Goal: Information Seeking & Learning: Learn about a topic

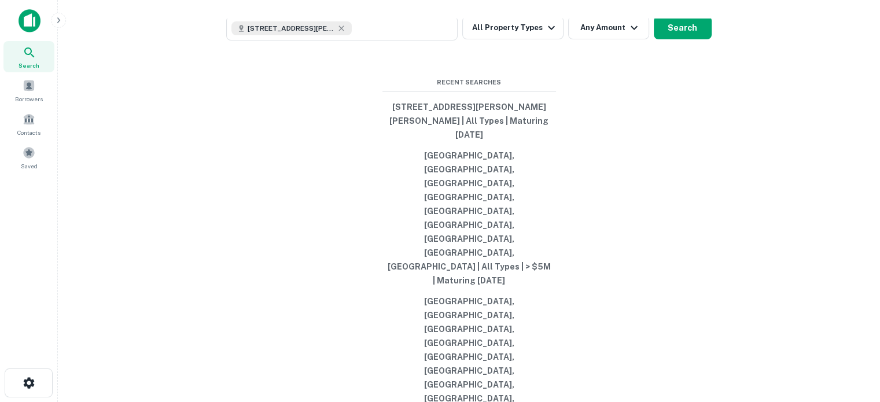
click at [516, 39] on button "All Property Types" at bounding box center [512, 27] width 101 height 23
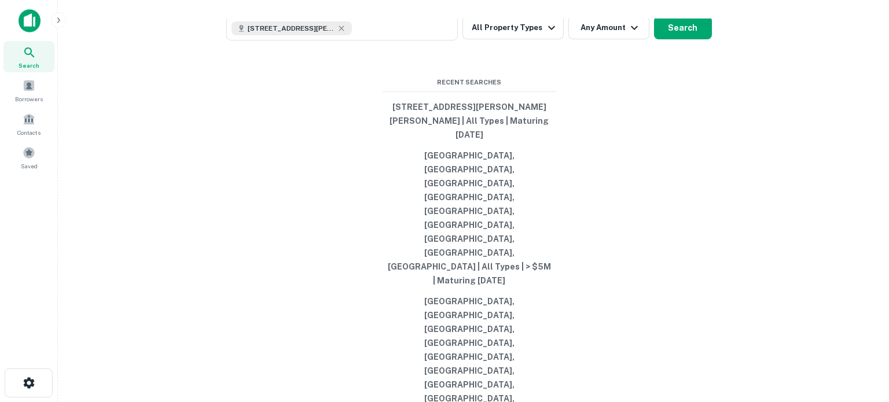
click at [669, 402] on div at bounding box center [440, 402] width 880 height 0
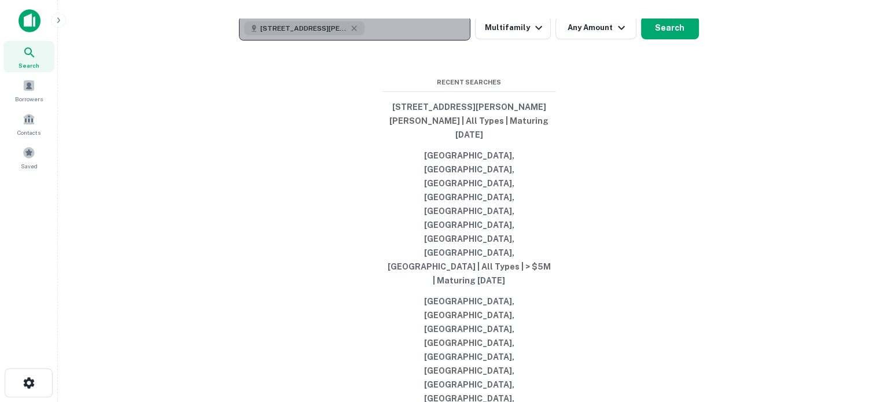
click at [352, 35] on div "[STREET_ADDRESS][PERSON_NAME][PERSON_NAME]" at bounding box center [304, 28] width 120 height 14
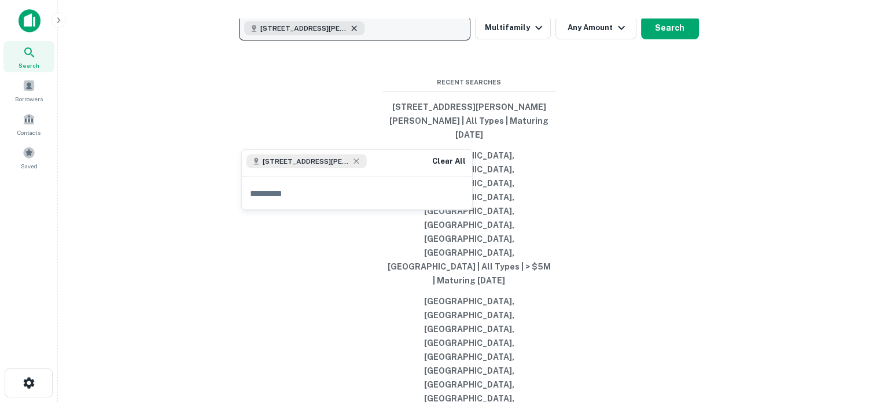
click at [354, 33] on icon "button" at bounding box center [354, 28] width 9 height 9
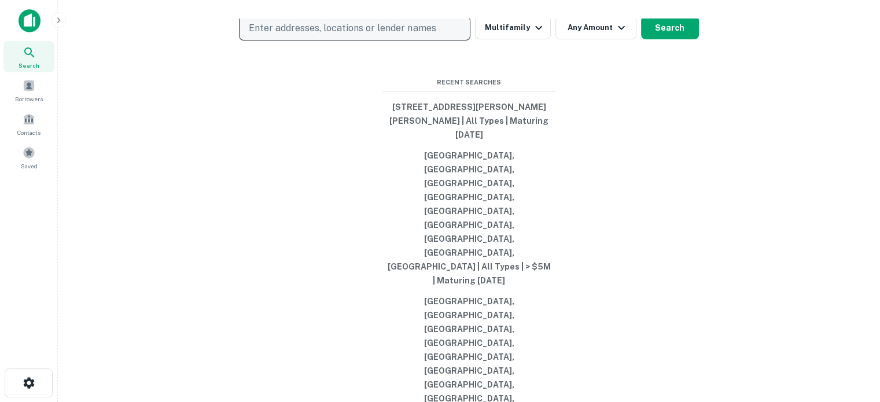
click at [354, 35] on p "Enter addresses, locations or lender names" at bounding box center [342, 28] width 187 height 14
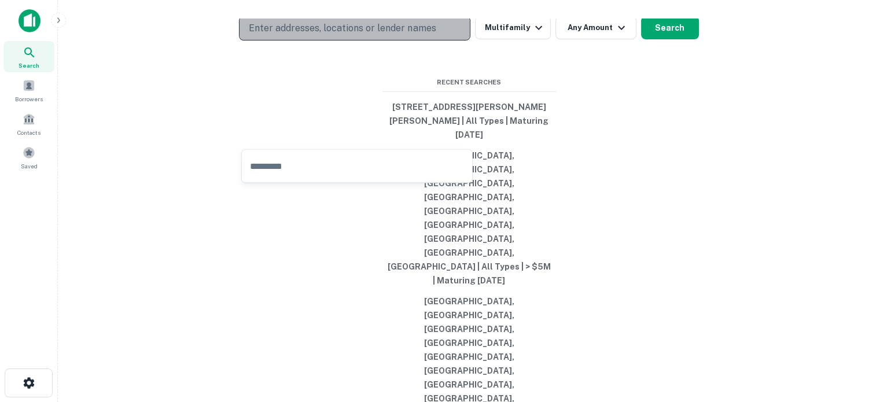
click at [353, 35] on p "Enter addresses, locations or lender names" at bounding box center [342, 28] width 187 height 14
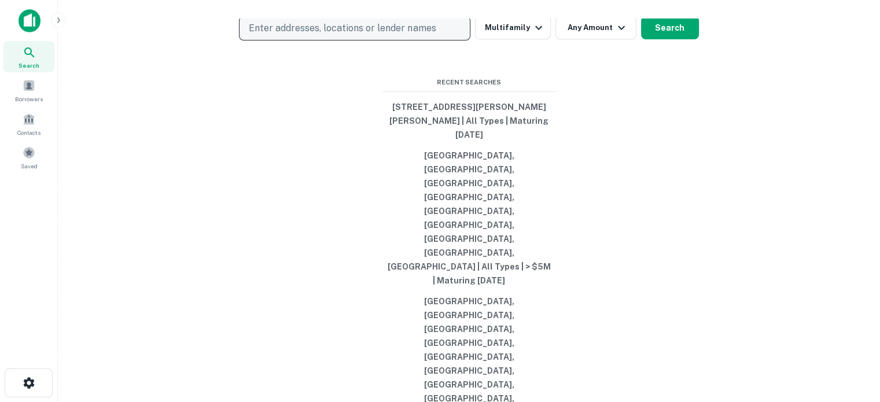
click at [422, 35] on p "Enter addresses, locations or lender names" at bounding box center [342, 28] width 187 height 14
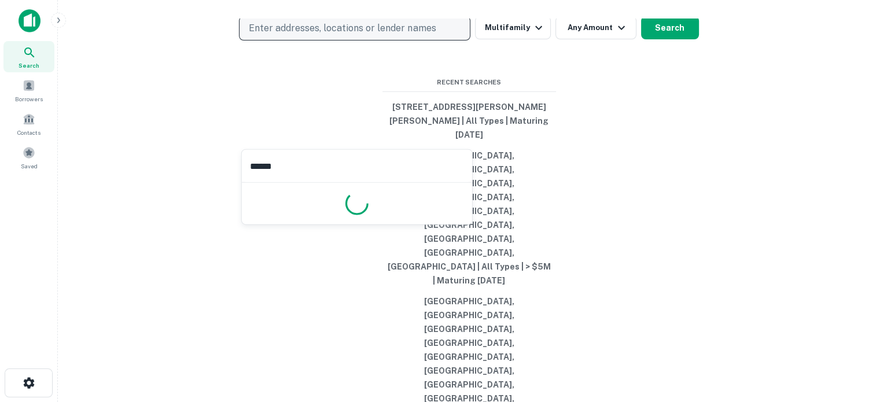
type input "*******"
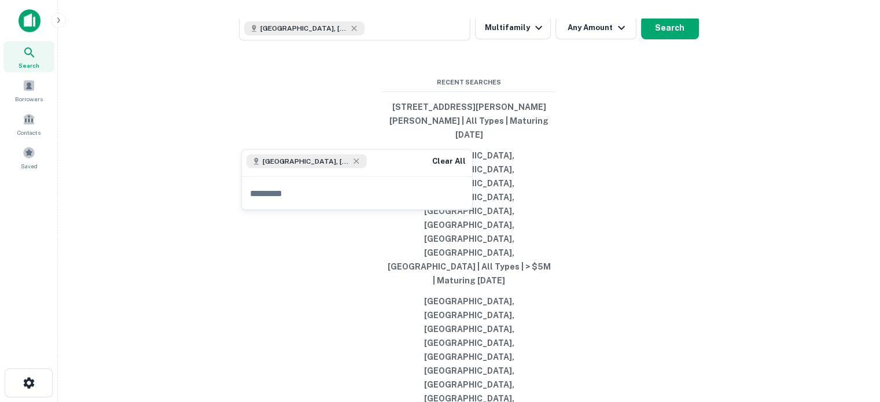
click at [621, 180] on div "Search lenders & loans, faster. Maturing Loans Originations Active Loans Lender…" at bounding box center [469, 229] width 804 height 402
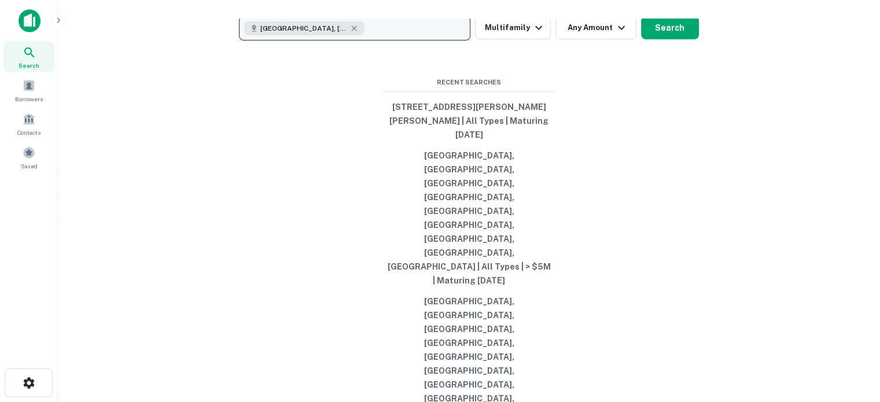
click at [385, 41] on button "[GEOGRAPHIC_DATA], [GEOGRAPHIC_DATA], [GEOGRAPHIC_DATA]" at bounding box center [355, 28] width 232 height 24
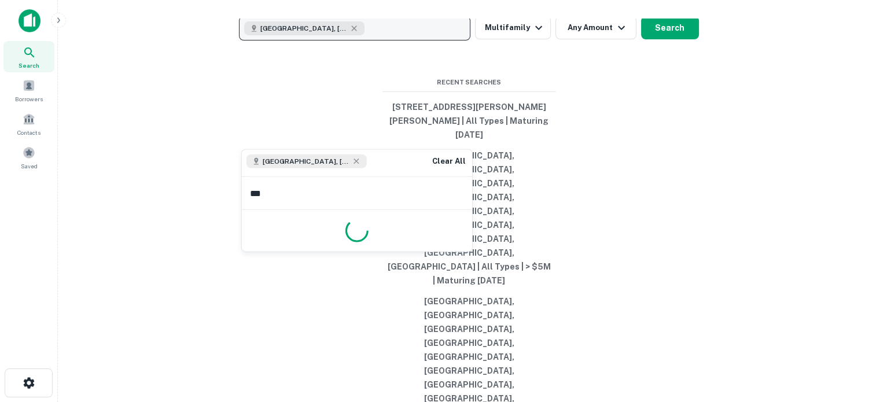
type input "****"
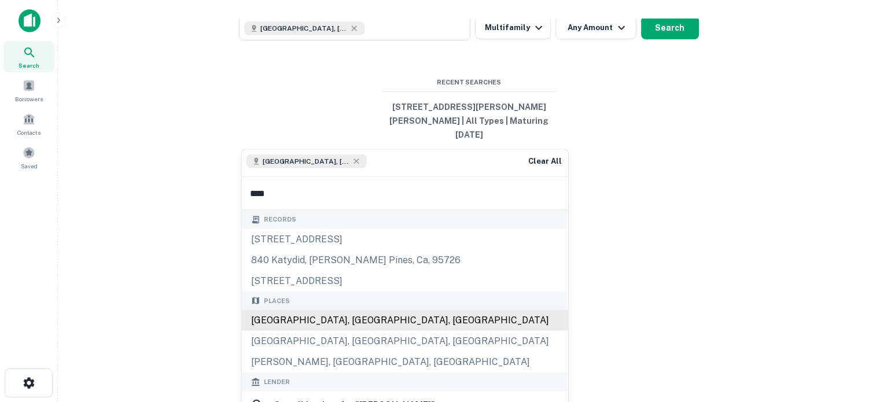
click at [322, 324] on div "[GEOGRAPHIC_DATA], [GEOGRAPHIC_DATA], [GEOGRAPHIC_DATA]" at bounding box center [405, 320] width 326 height 21
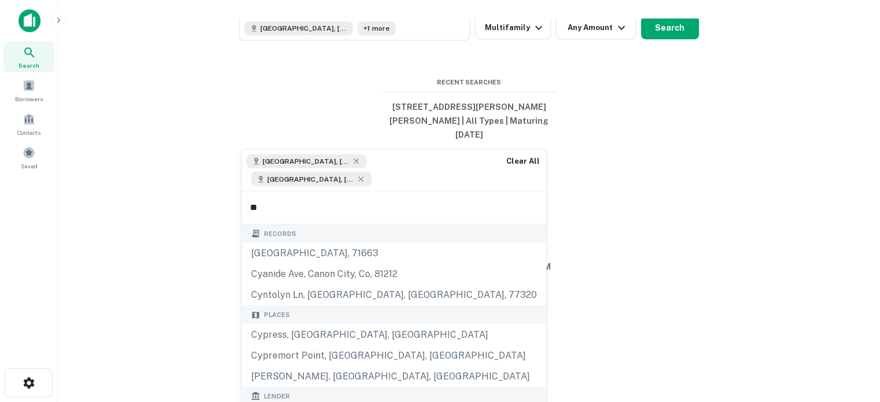
type input "*"
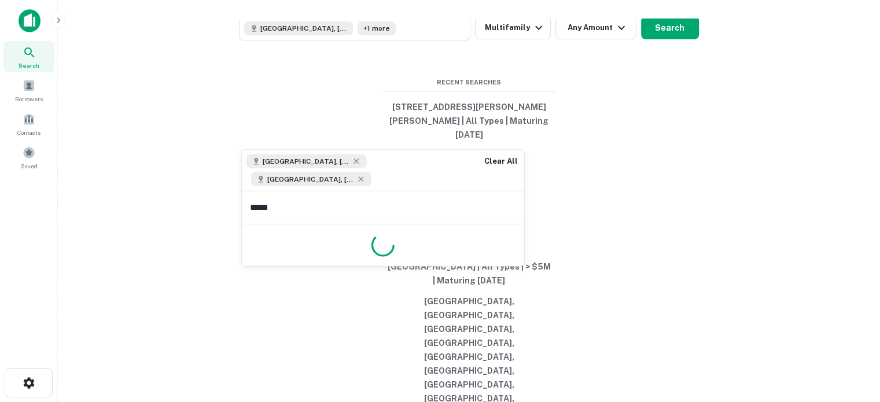
type input "******"
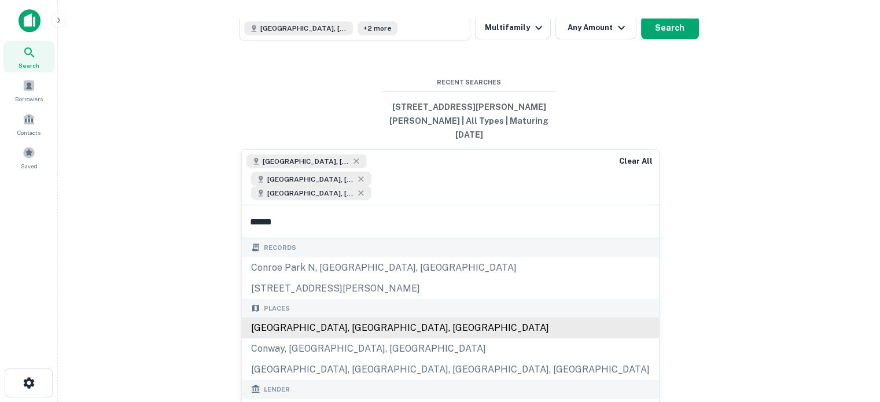
click at [331, 318] on div "[GEOGRAPHIC_DATA], [GEOGRAPHIC_DATA], [GEOGRAPHIC_DATA]" at bounding box center [450, 328] width 417 height 21
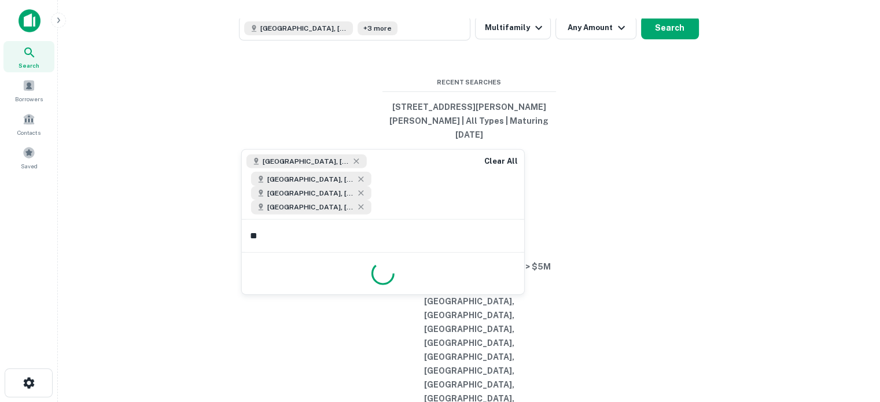
type input "*"
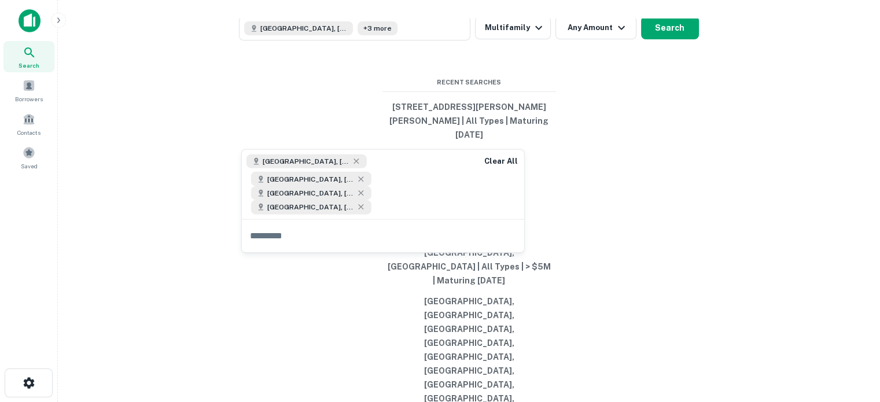
click at [320, 357] on div "Search lenders & loans, faster. Maturing Loans Originations Active Loans Lender…" at bounding box center [469, 229] width 804 height 402
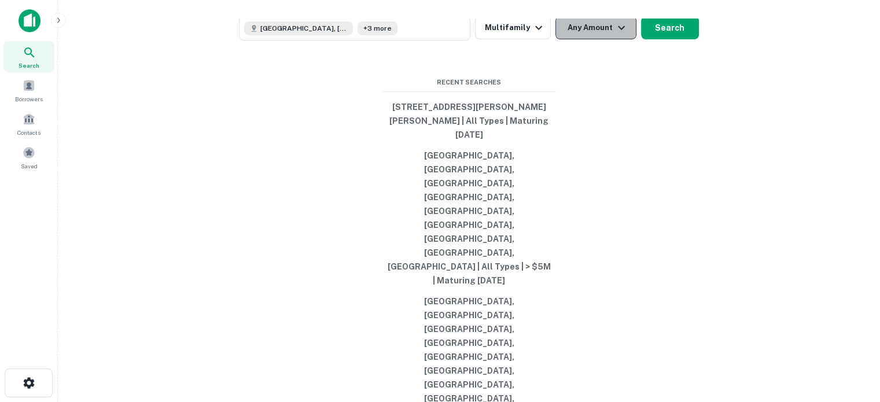
click at [615, 35] on icon "button" at bounding box center [622, 28] width 14 height 14
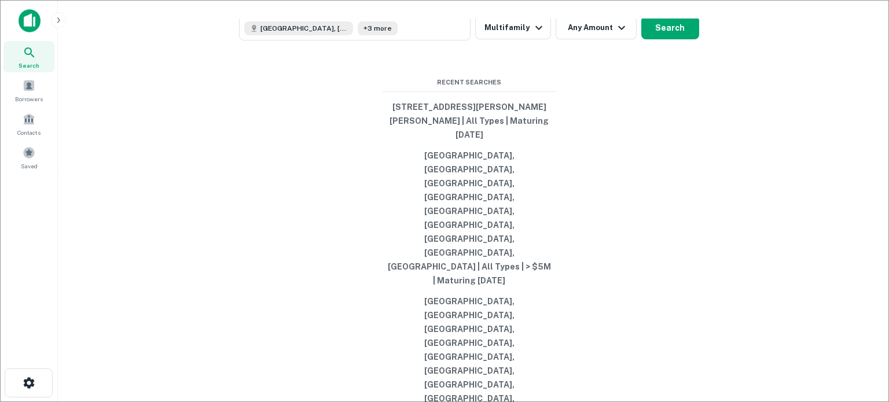
type input "*******"
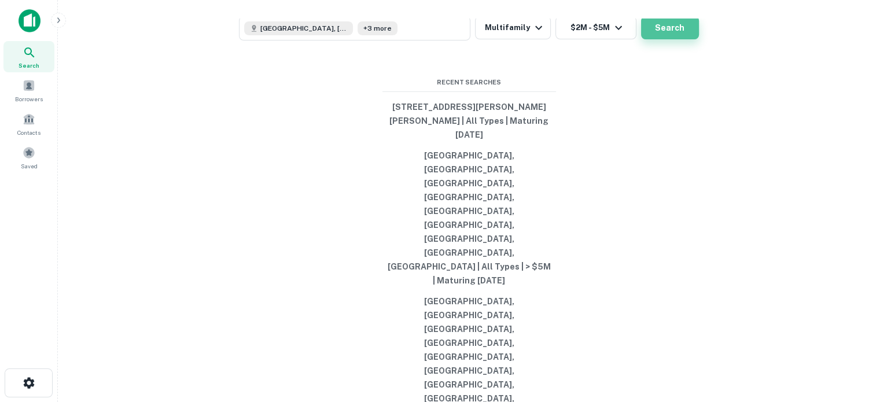
click at [653, 39] on button "Search" at bounding box center [670, 27] width 58 height 23
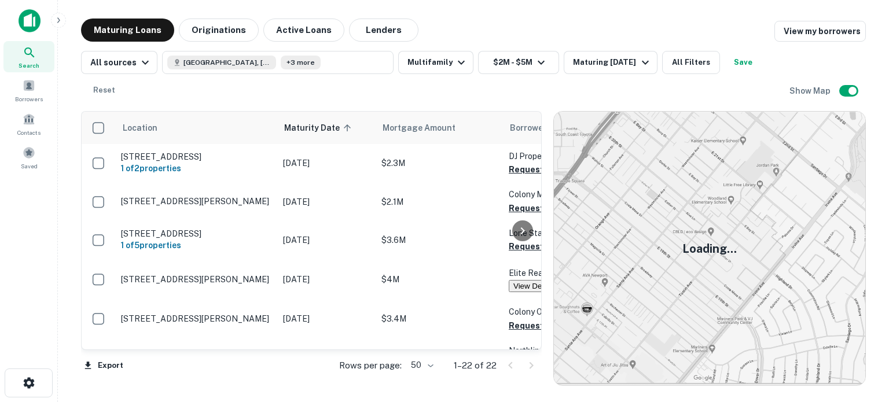
scroll to position [34, 0]
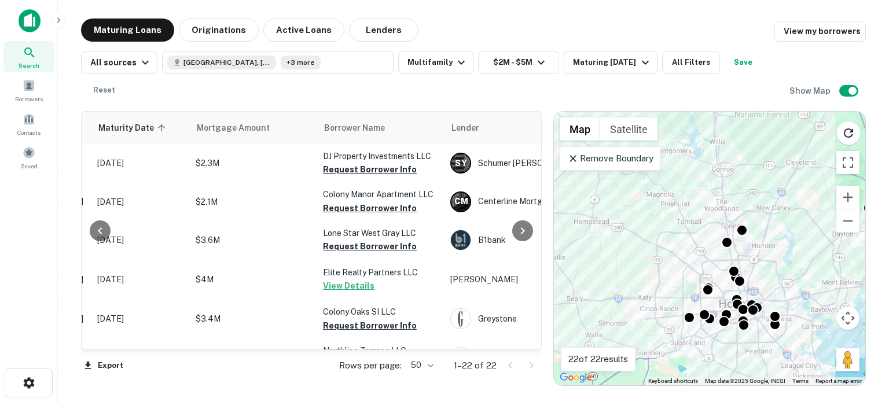
scroll to position [0, 188]
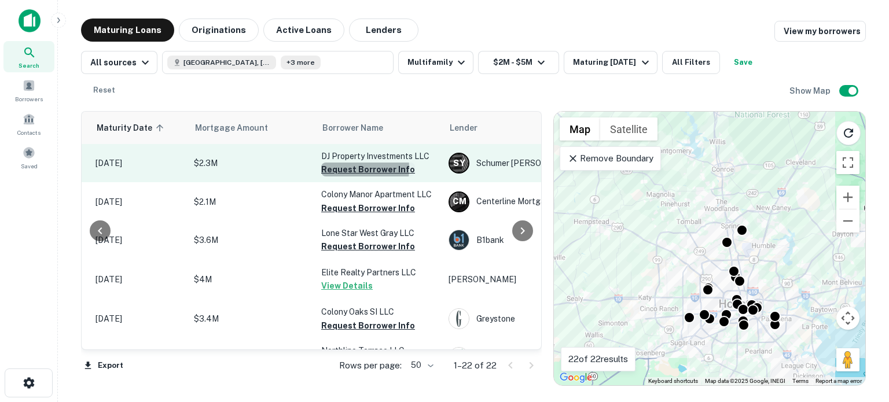
click at [344, 168] on button "Request Borrower Info" at bounding box center [368, 170] width 94 height 14
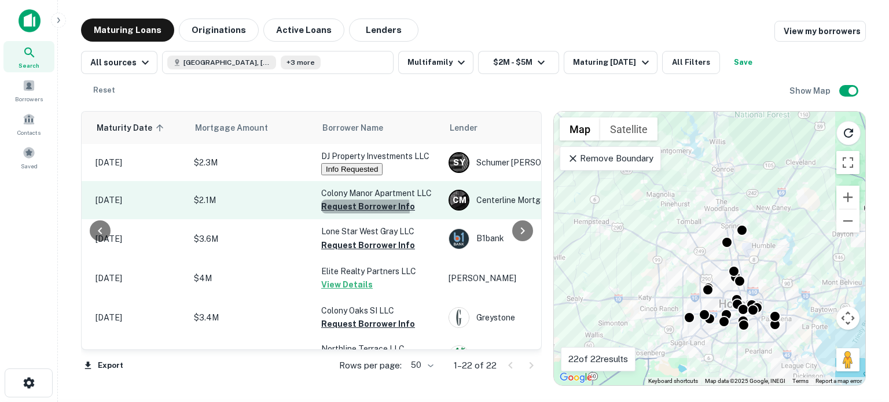
click at [354, 211] on button "Request Borrower Info" at bounding box center [368, 207] width 94 height 14
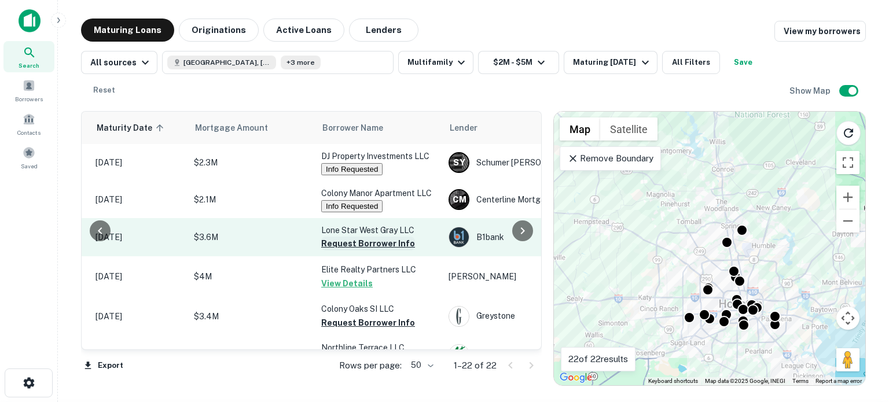
click at [354, 245] on button "Request Borrower Info" at bounding box center [368, 244] width 94 height 14
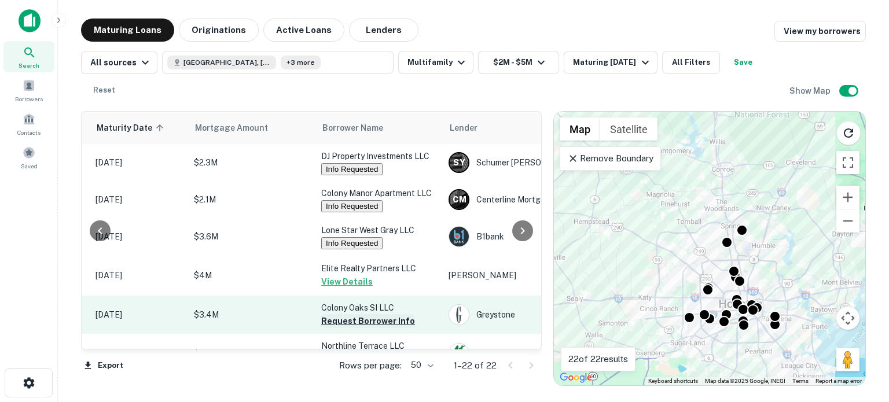
click at [349, 327] on button "Request Borrower Info" at bounding box center [368, 321] width 94 height 14
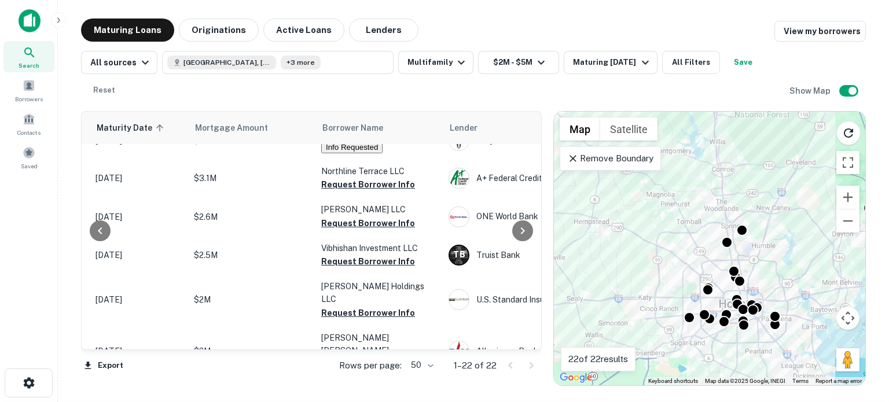
scroll to position [179, 188]
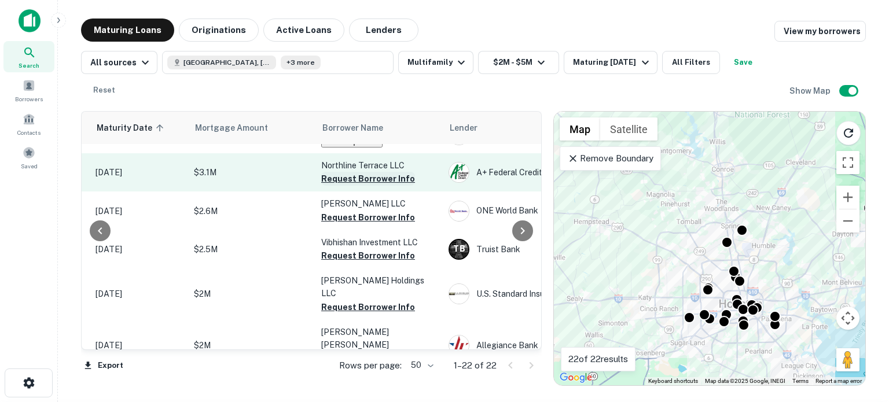
click at [375, 185] on button "Request Borrower Info" at bounding box center [368, 179] width 94 height 14
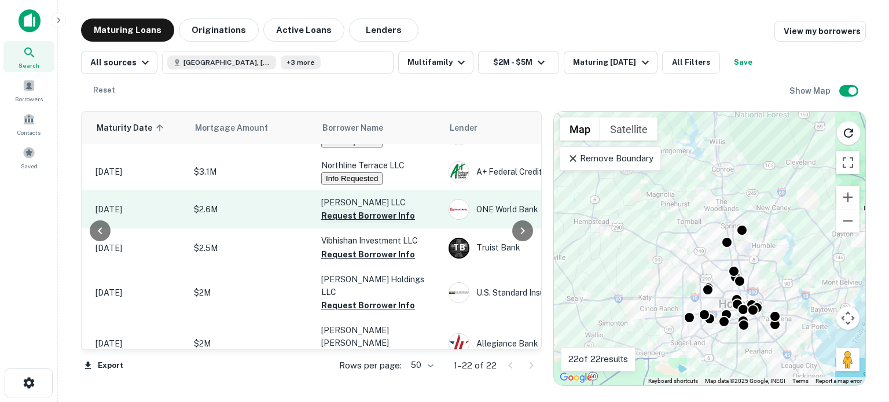
click at [366, 223] on button "Request Borrower Info" at bounding box center [368, 216] width 94 height 14
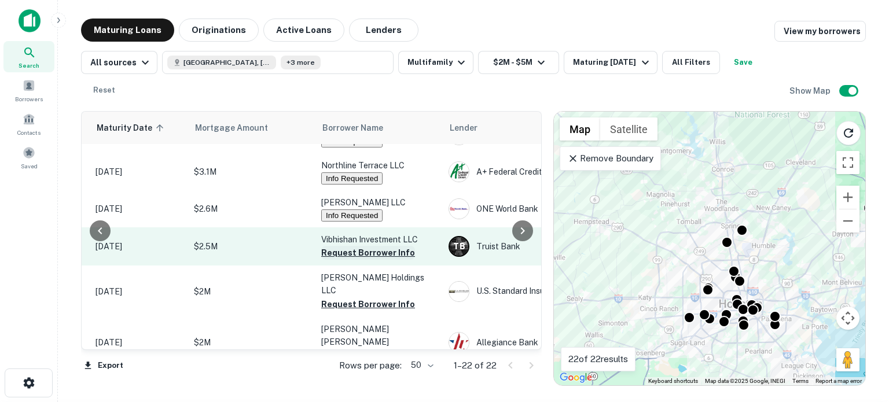
click at [376, 260] on button "Request Borrower Info" at bounding box center [368, 253] width 94 height 14
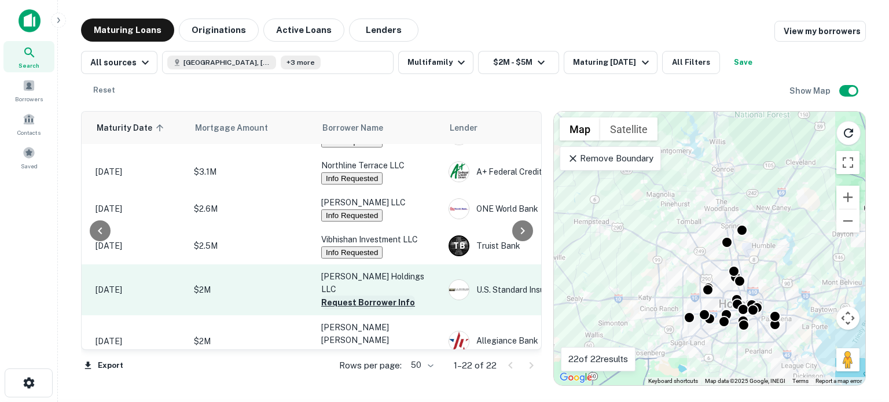
click at [363, 298] on button "Request Borrower Info" at bounding box center [368, 303] width 94 height 14
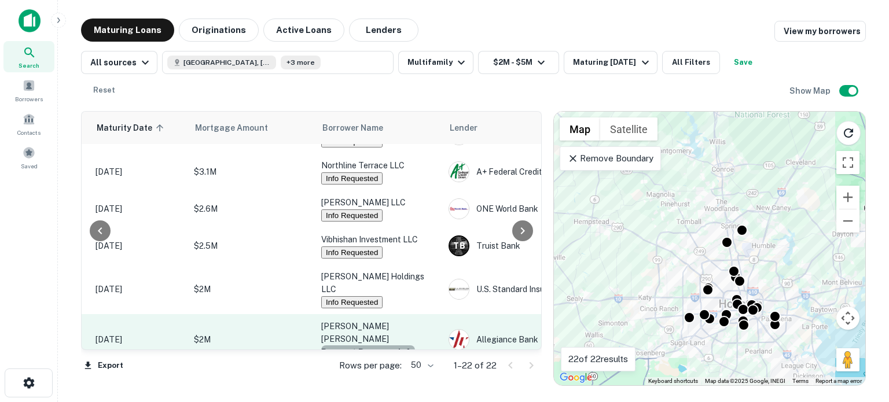
click at [368, 346] on button "Request Borrower Info" at bounding box center [368, 353] width 94 height 14
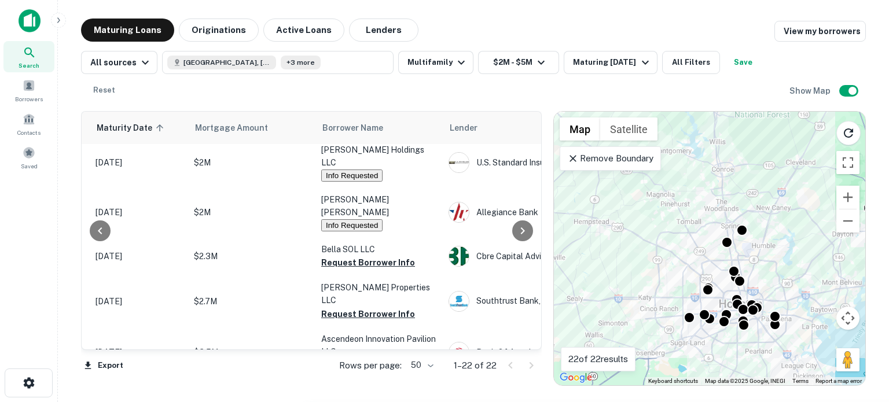
scroll to position [308, 188]
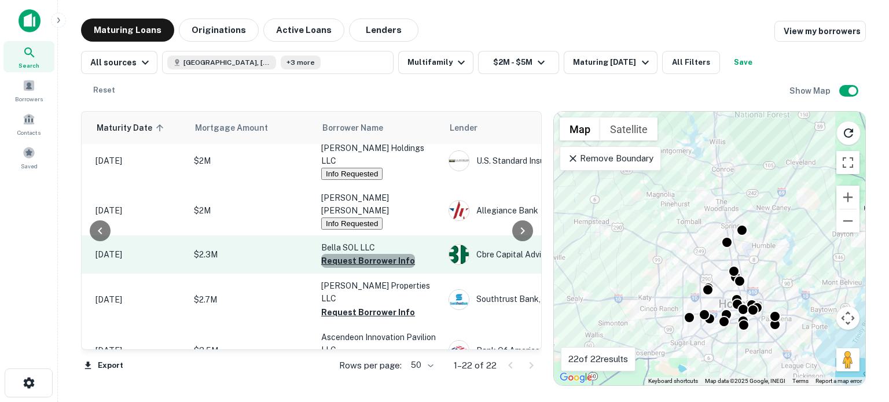
click at [384, 254] on button "Request Borrower Info" at bounding box center [368, 261] width 94 height 14
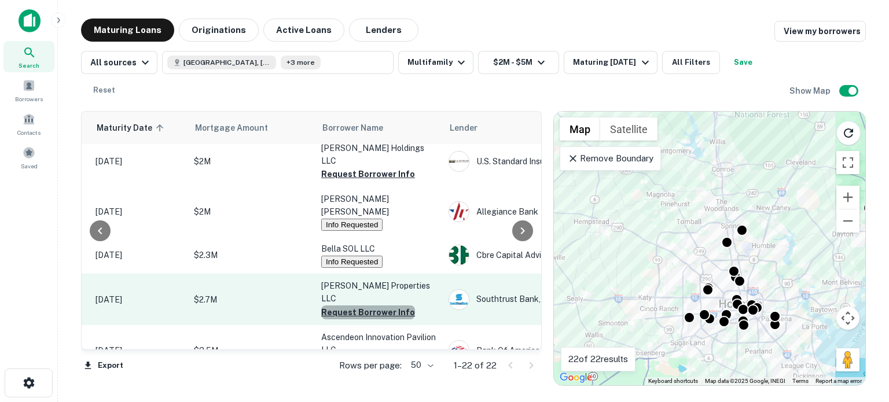
click at [388, 306] on button "Request Borrower Info" at bounding box center [368, 313] width 94 height 14
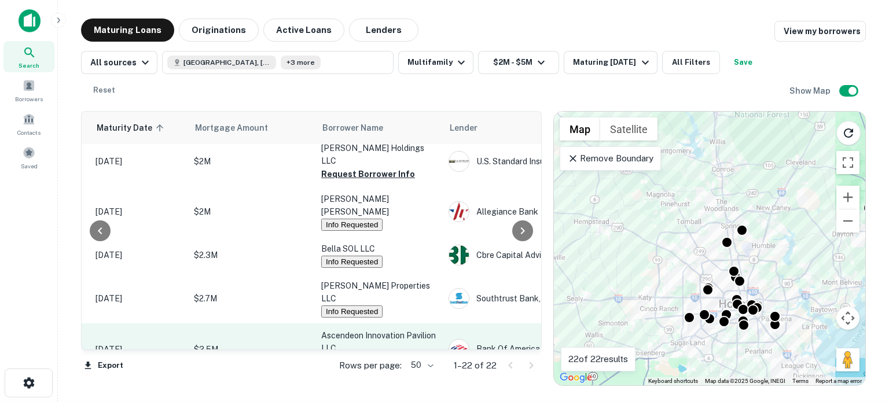
click at [368, 355] on button "Request Borrower Info" at bounding box center [368, 362] width 94 height 14
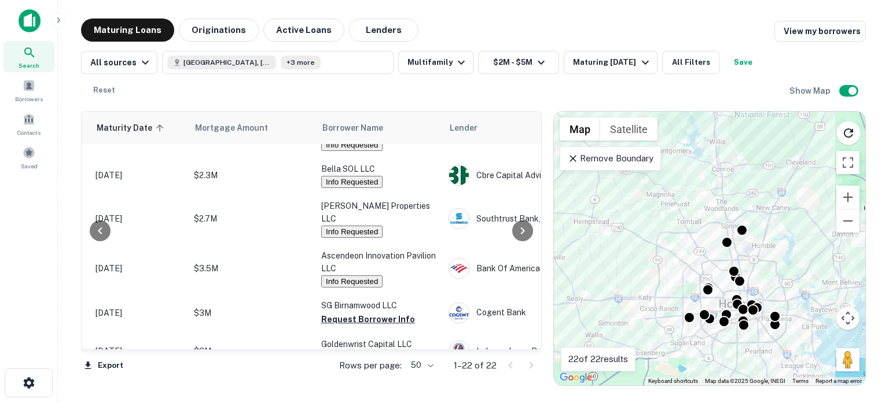
scroll to position [402, 188]
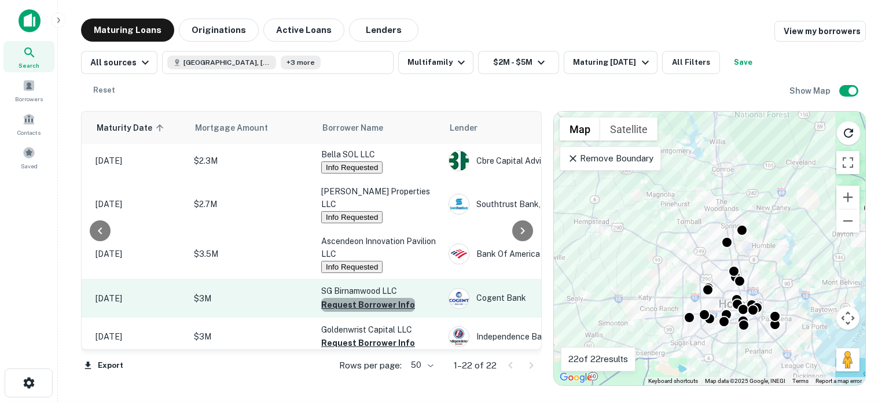
click at [388, 298] on button "Request Borrower Info" at bounding box center [368, 305] width 94 height 14
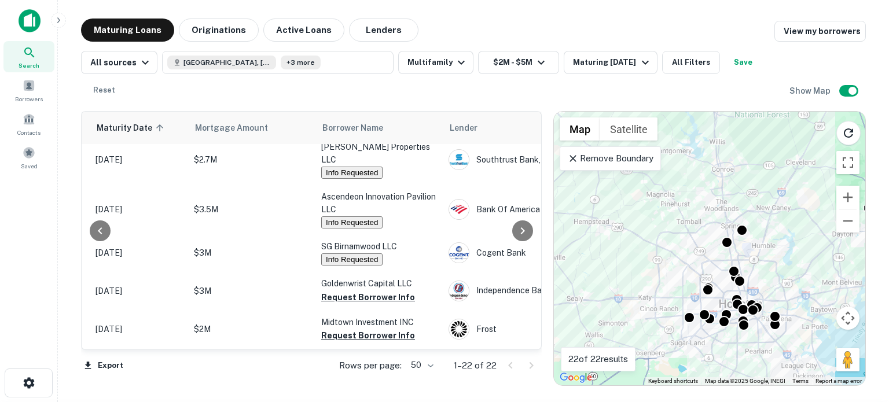
scroll to position [453, 188]
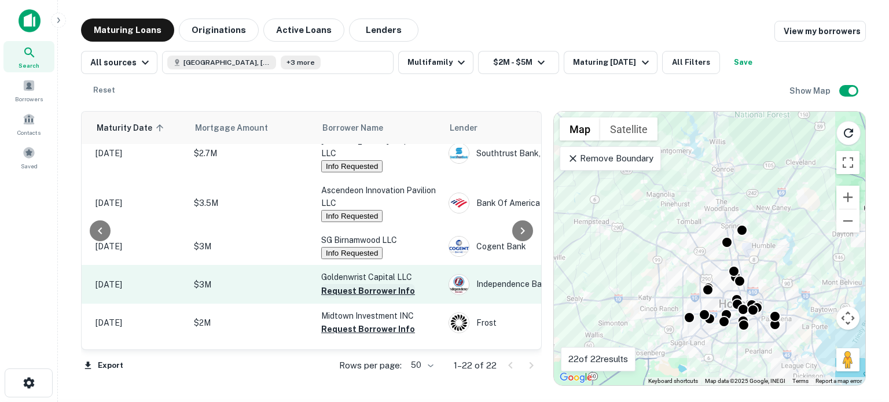
click at [391, 284] on button "Request Borrower Info" at bounding box center [368, 291] width 94 height 14
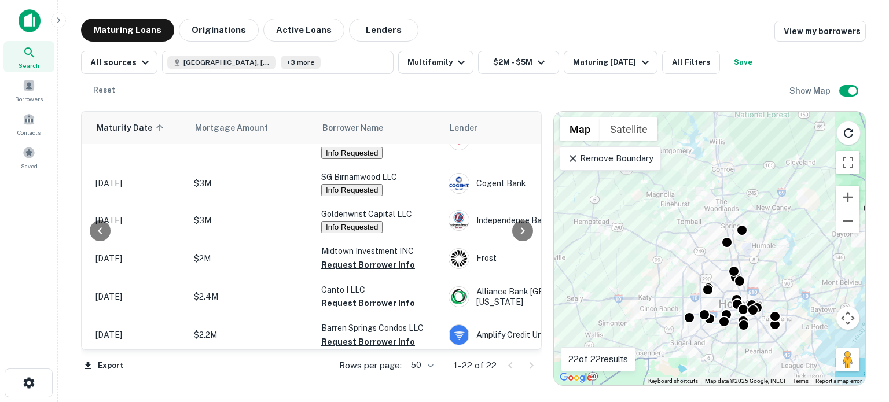
scroll to position [527, 188]
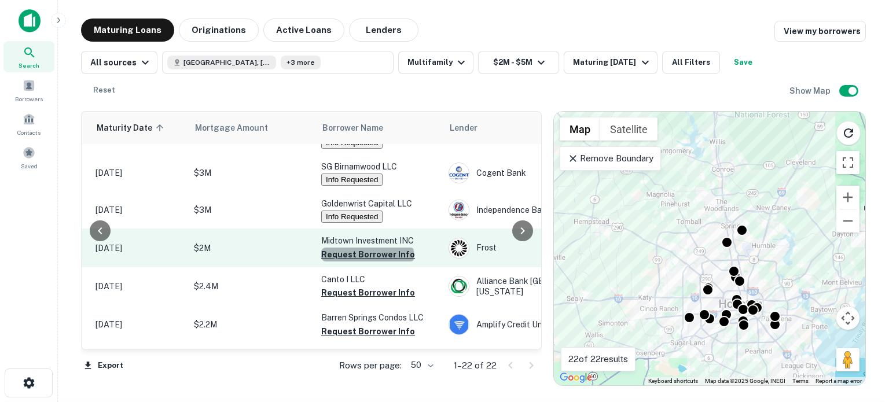
click at [366, 248] on button "Request Borrower Info" at bounding box center [368, 255] width 94 height 14
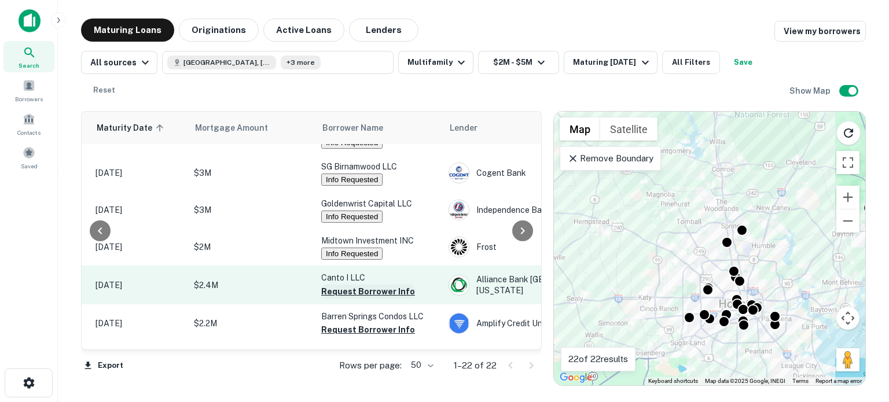
click at [371, 285] on button "Request Borrower Info" at bounding box center [368, 292] width 94 height 14
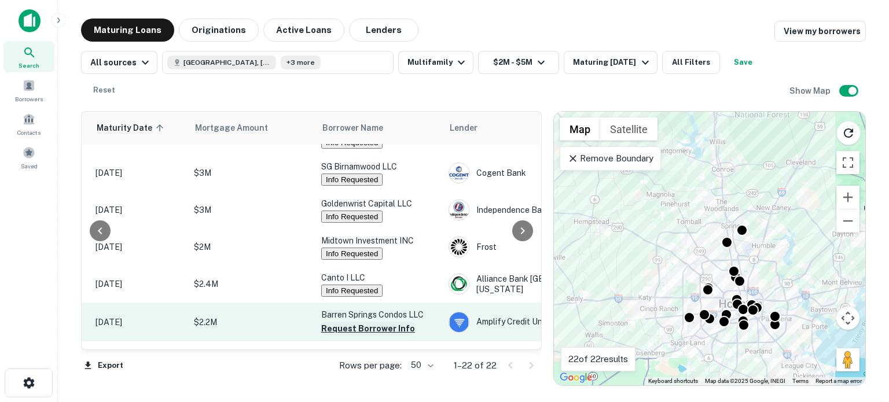
click at [380, 322] on button "Request Borrower Info" at bounding box center [368, 329] width 94 height 14
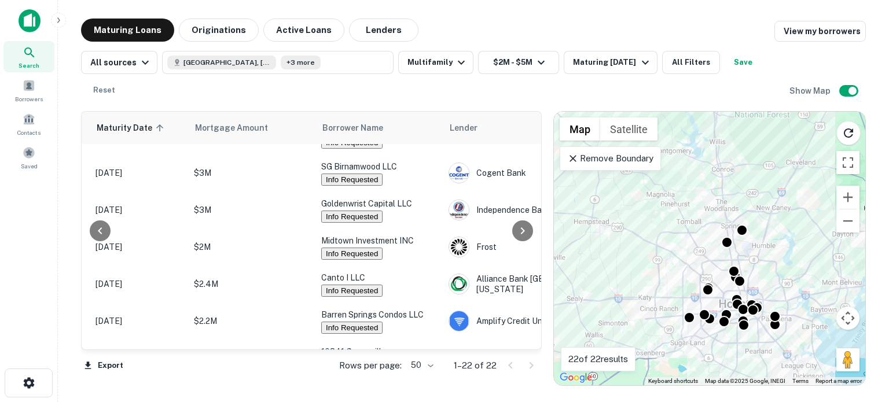
drag, startPoint x: 534, startPoint y: 282, endPoint x: 533, endPoint y: 306, distance: 23.8
click at [533, 306] on div at bounding box center [522, 231] width 23 height 238
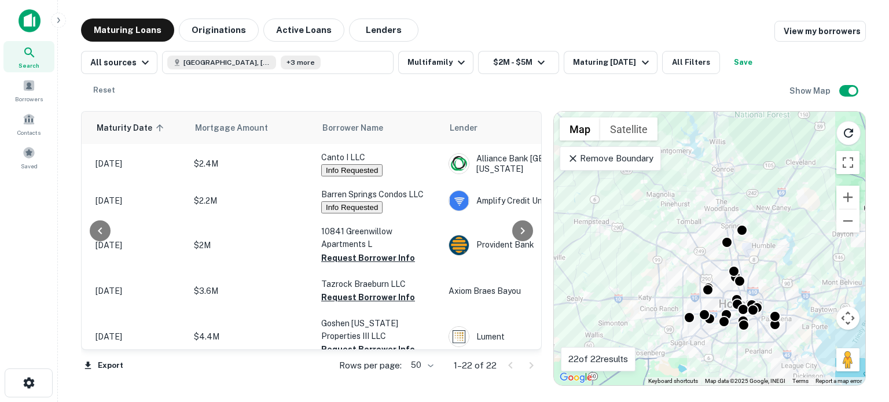
scroll to position [649, 188]
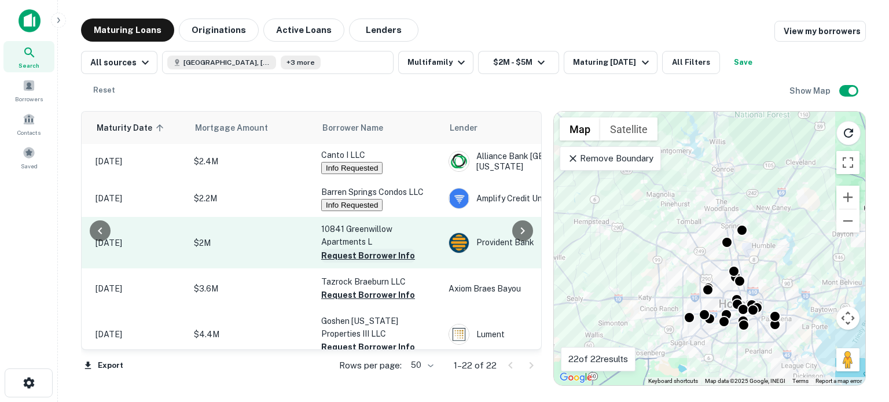
click at [339, 249] on button "Request Borrower Info" at bounding box center [368, 256] width 94 height 14
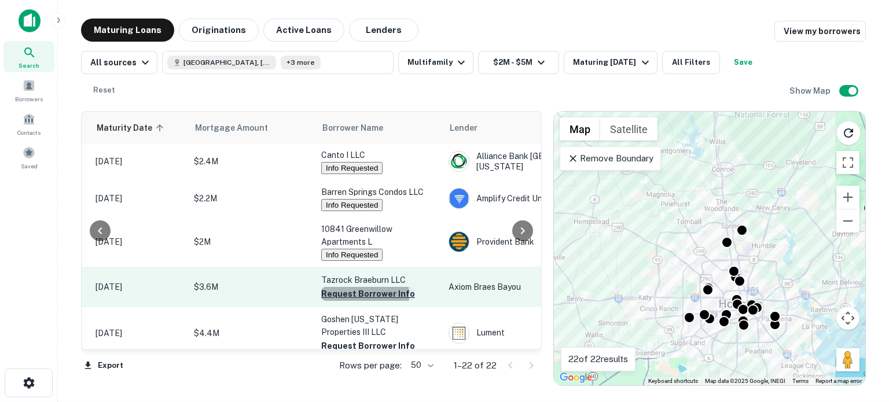
click at [345, 287] on button "Request Borrower Info" at bounding box center [368, 294] width 94 height 14
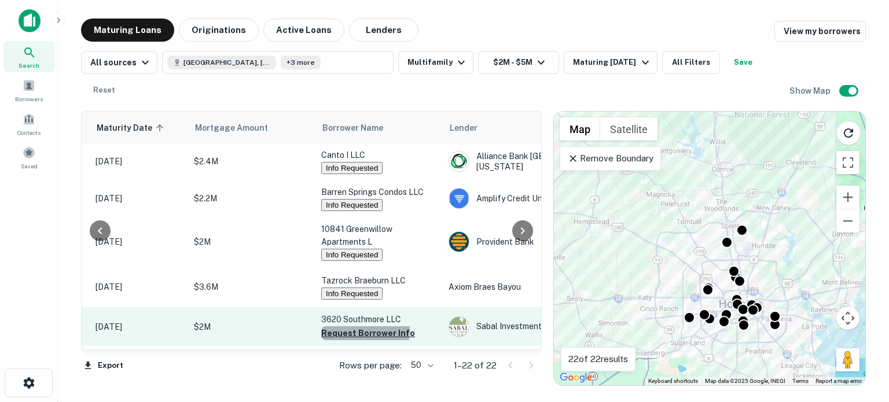
click at [359, 326] on button "Request Borrower Info" at bounding box center [368, 333] width 94 height 14
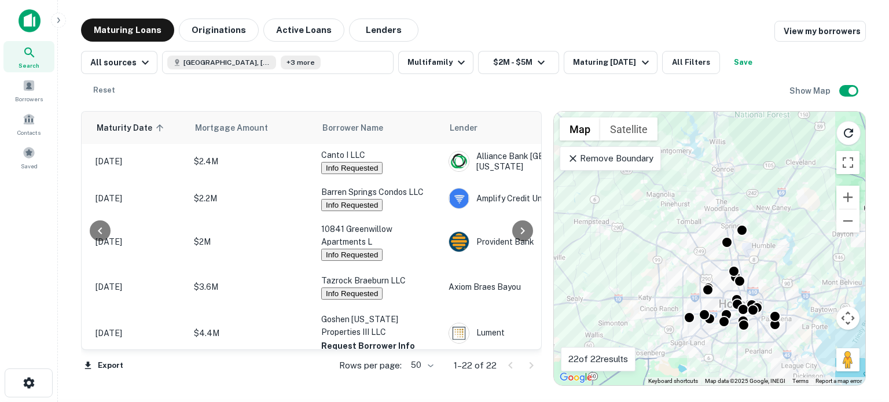
scroll to position [690, 188]
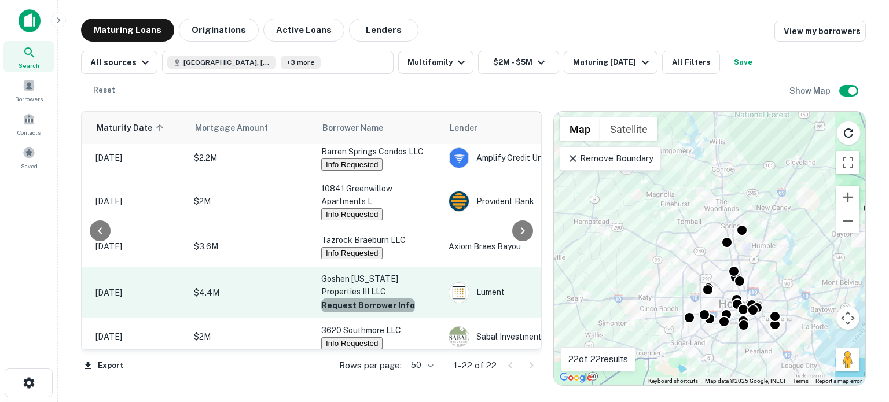
click at [374, 299] on button "Request Borrower Info" at bounding box center [368, 306] width 94 height 14
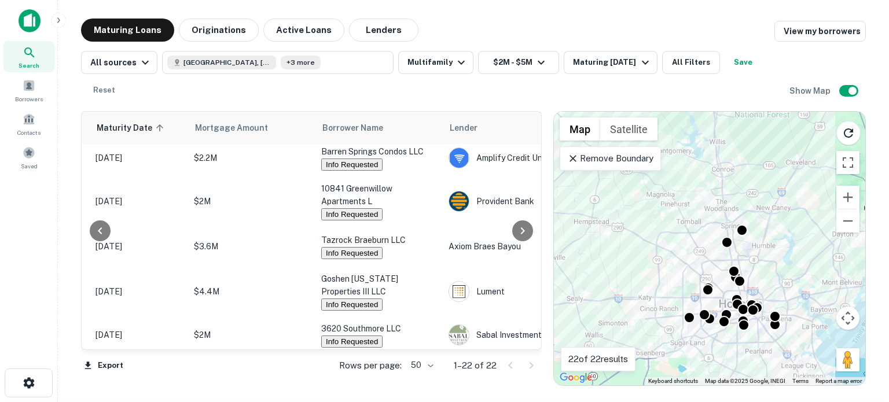
click at [736, 59] on button "Save" at bounding box center [743, 62] width 37 height 23
type input "*"
type input "**********"
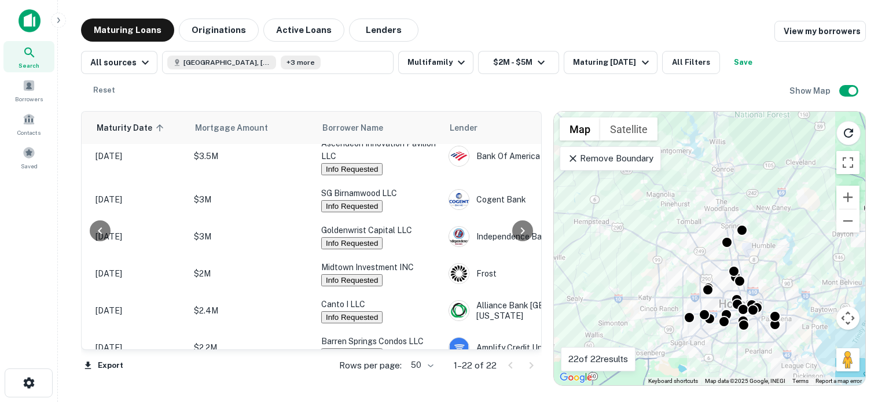
scroll to position [508, 188]
